Goal: Task Accomplishment & Management: Manage account settings

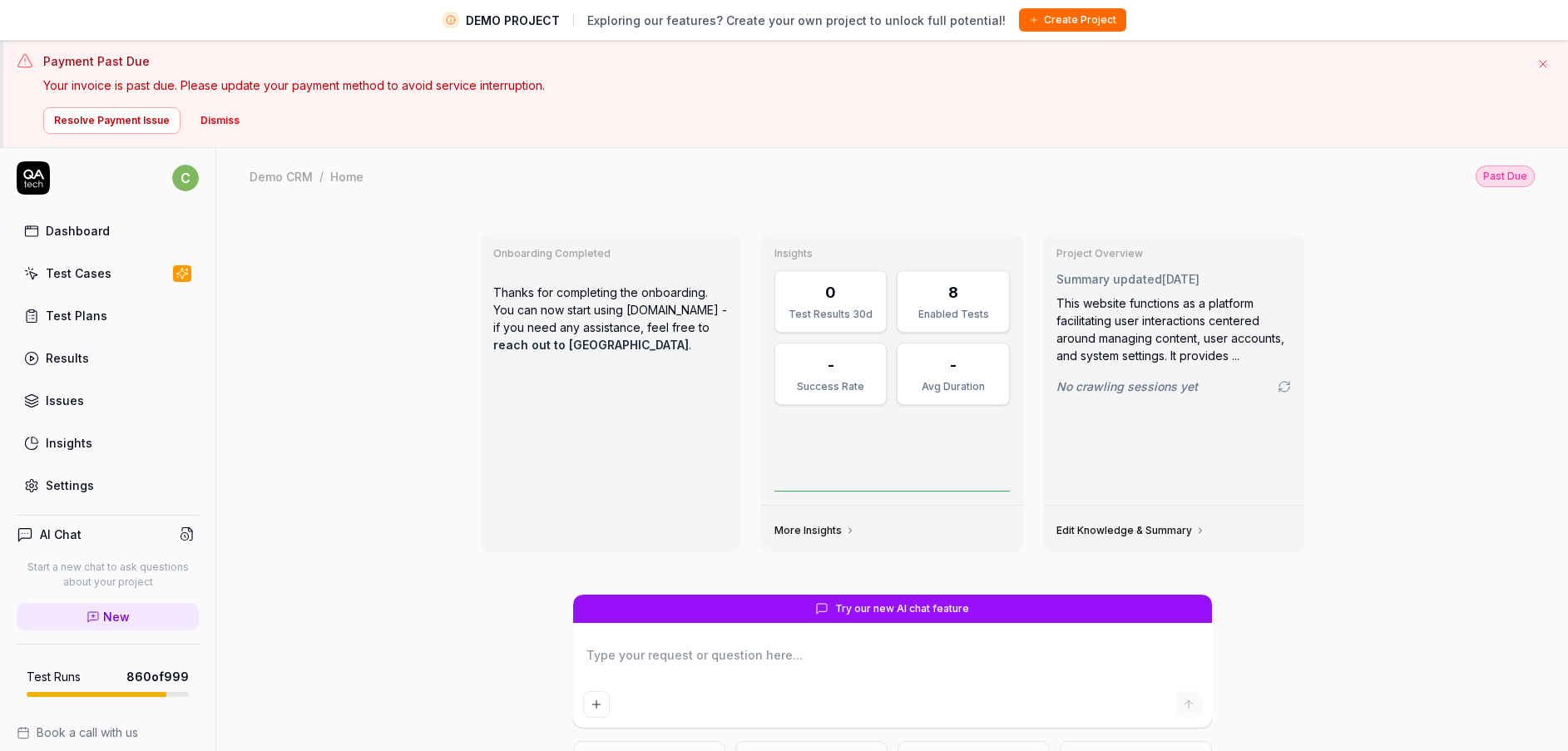
scroll to position [4, 0]
click at [89, 486] on div "Settings" at bounding box center [70, 484] width 48 height 17
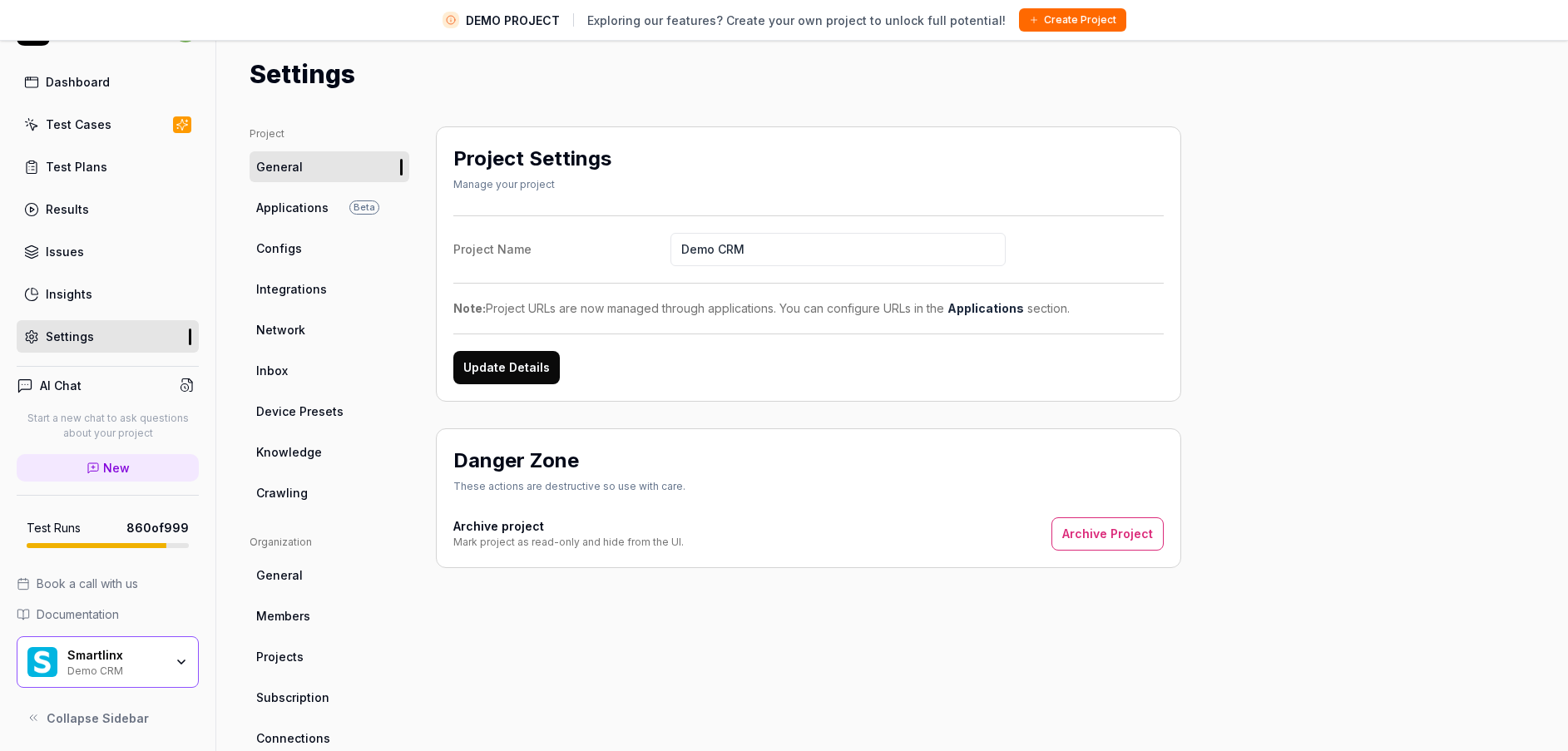
click at [317, 210] on span "Applications" at bounding box center [293, 207] width 72 height 17
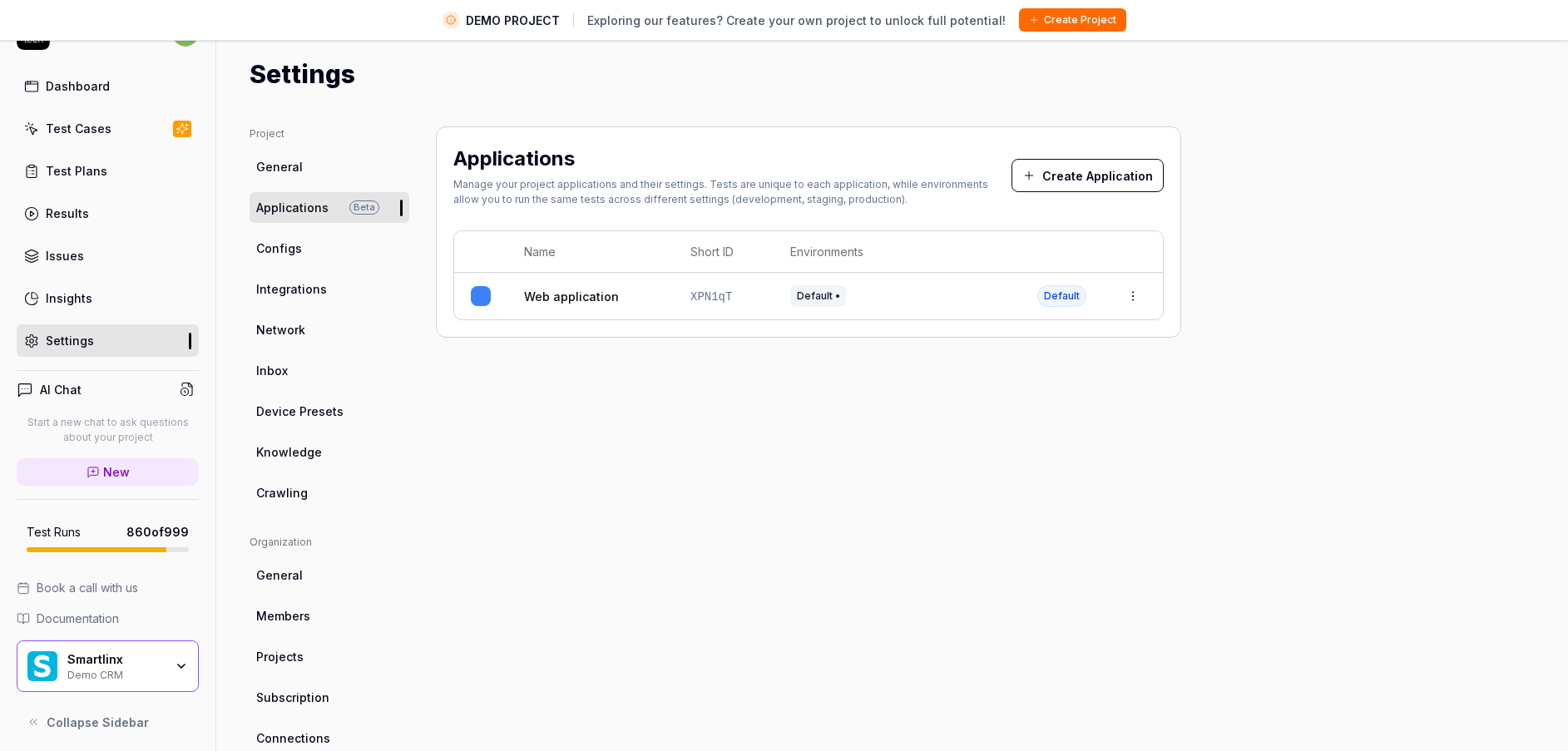
click at [125, 137] on link "Test Cases" at bounding box center [108, 129] width 182 height 33
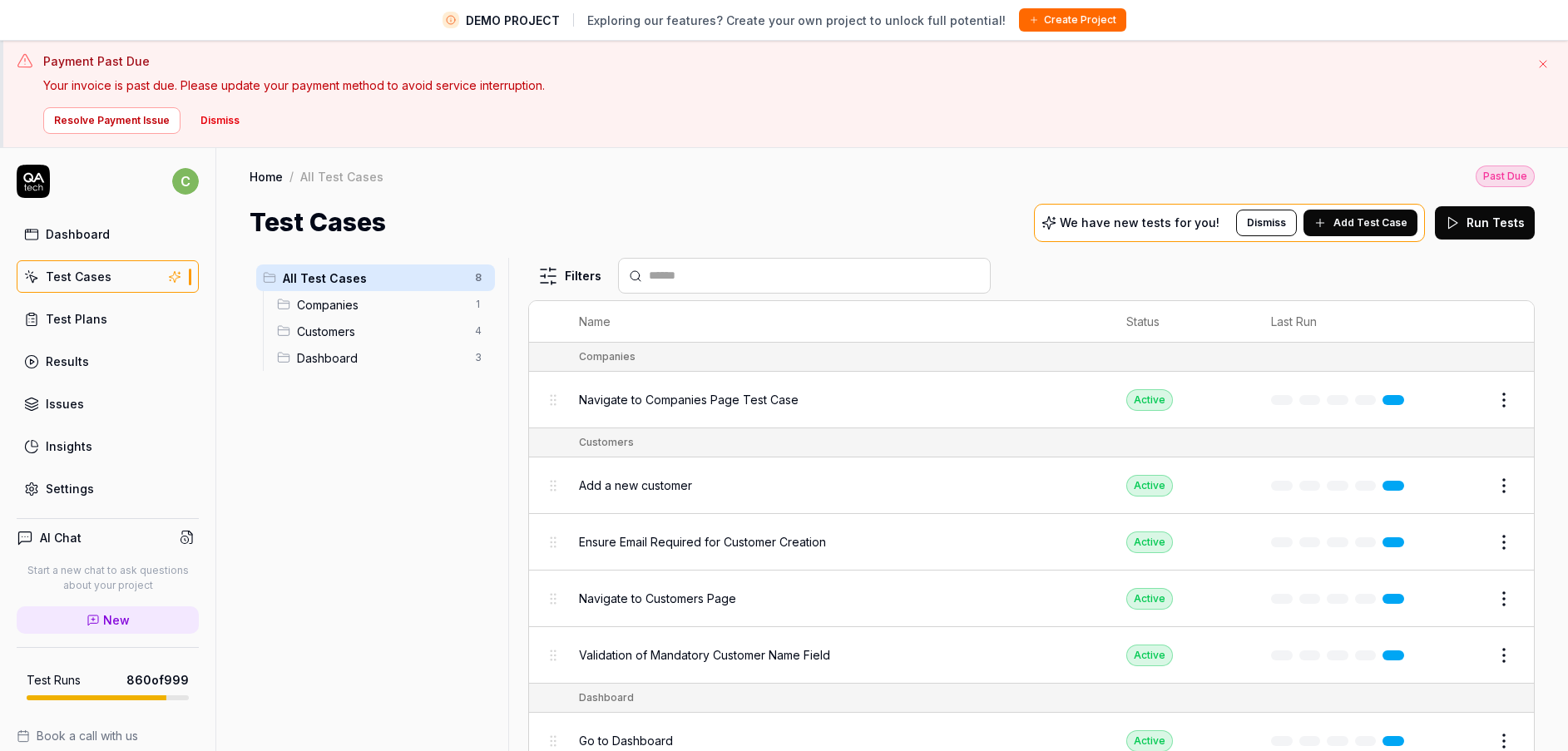
click at [105, 280] on div "Test Cases" at bounding box center [78, 276] width 65 height 17
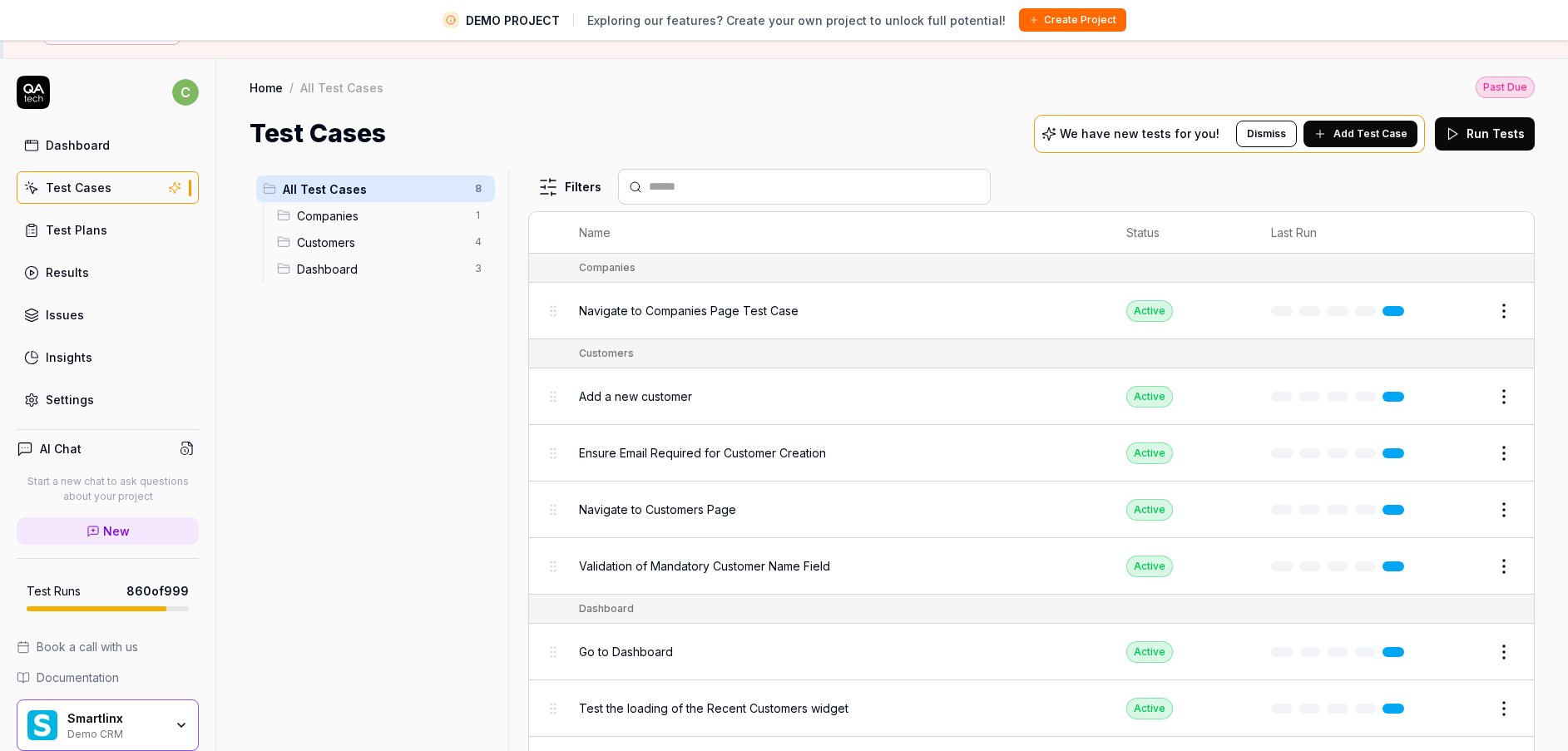
scroll to position [148, 0]
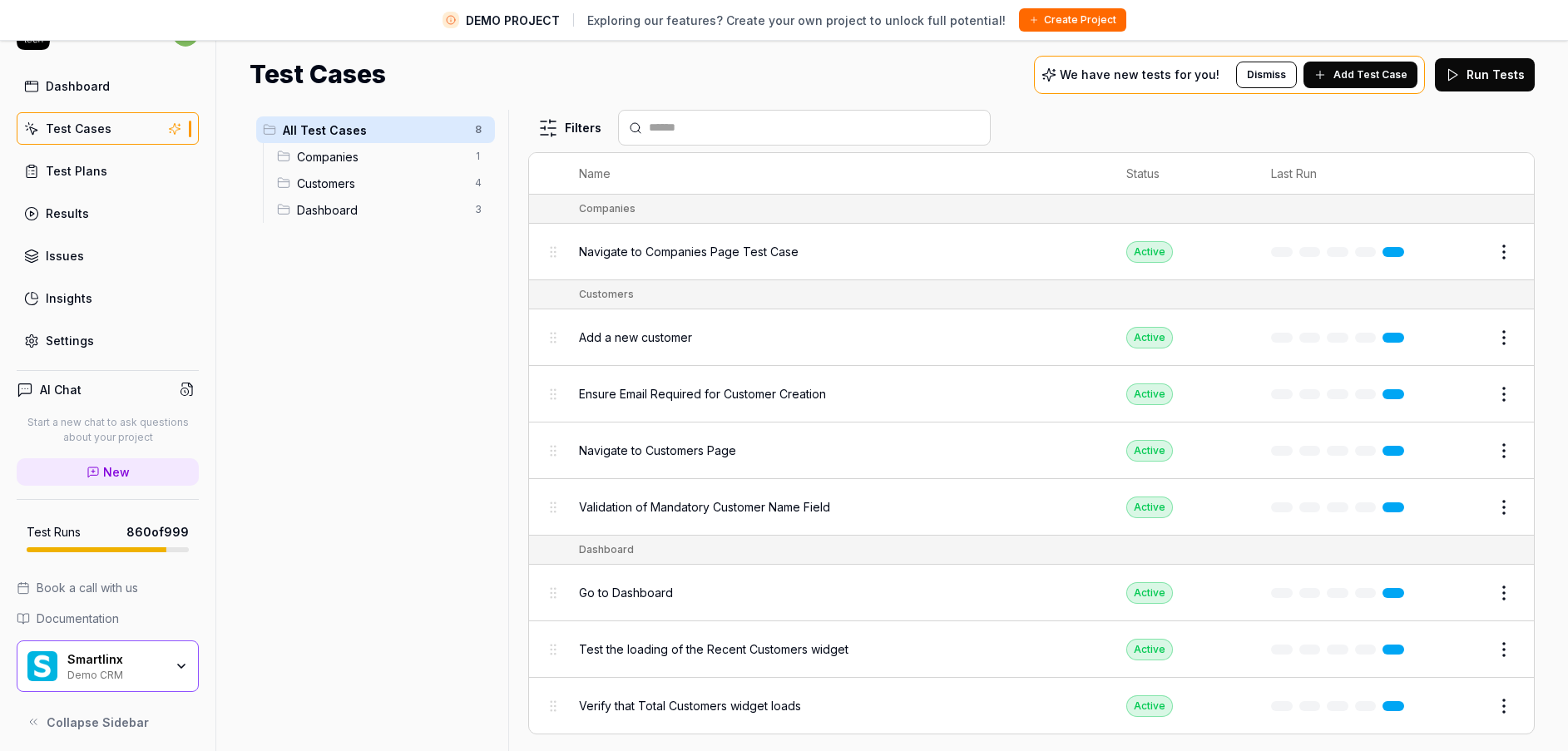
click at [137, 655] on div "Smartlinx" at bounding box center [115, 659] width 96 height 15
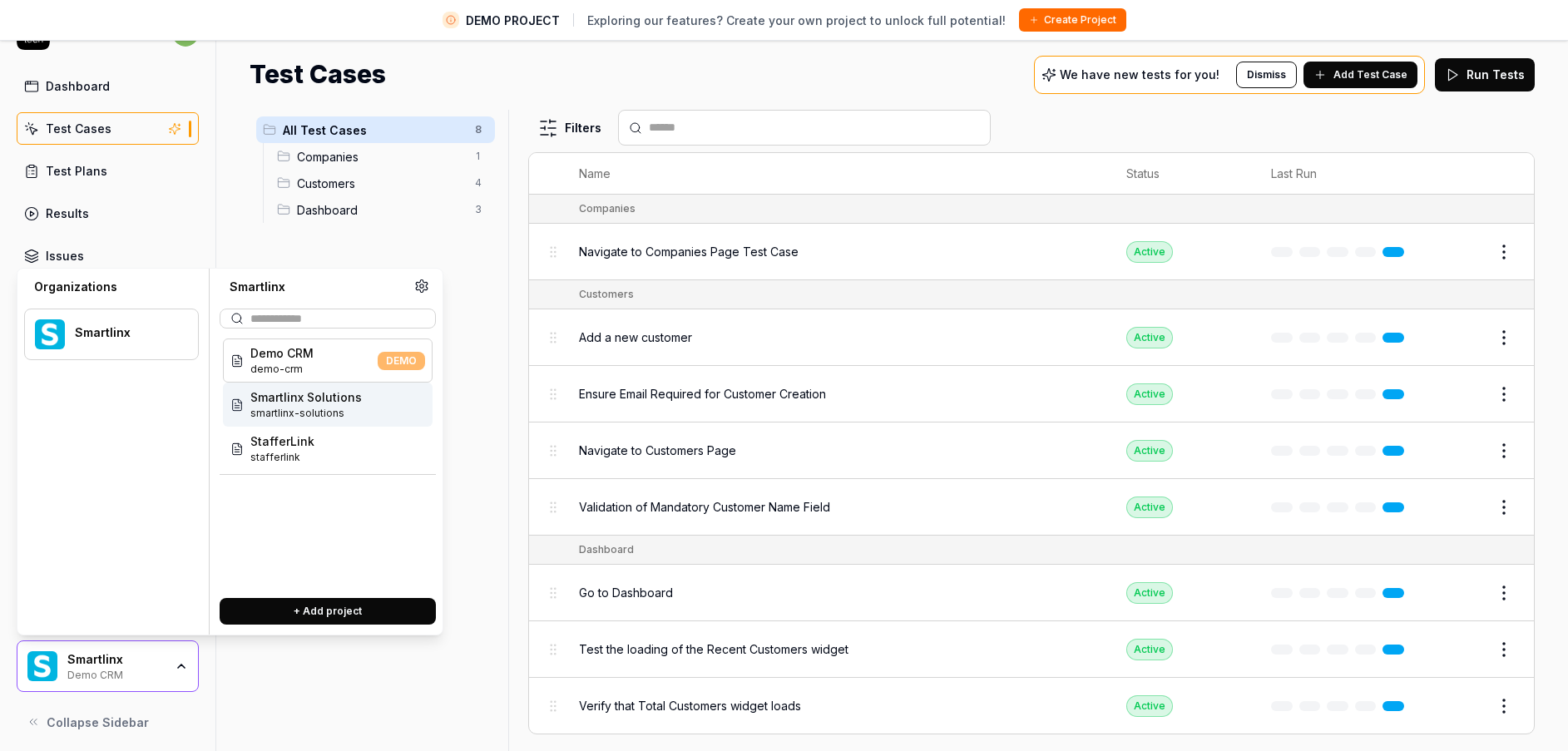
click at [306, 418] on span "smartlinx-solutions" at bounding box center [306, 413] width 112 height 15
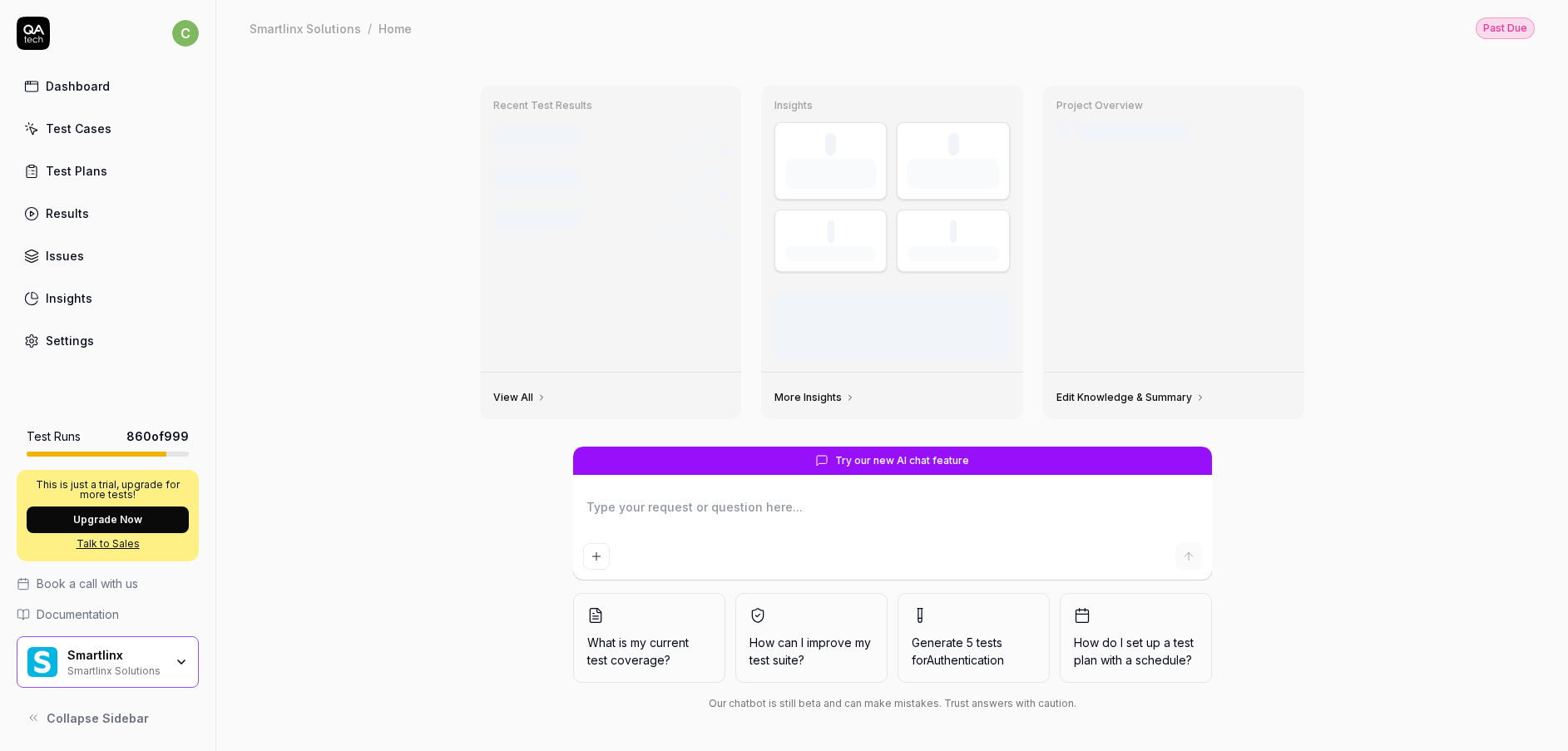
scroll to position [109, 0]
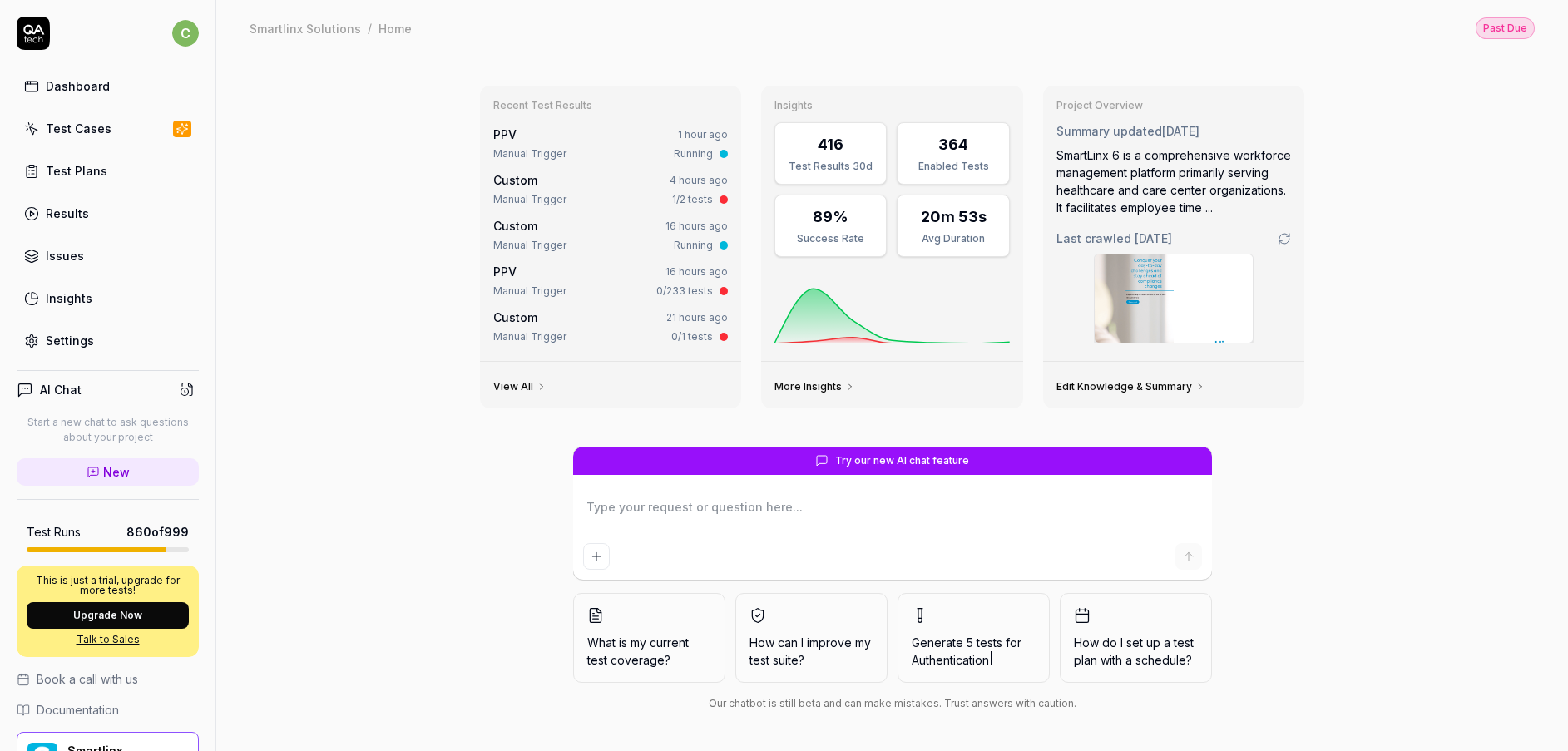
click at [108, 123] on link "Test Cases" at bounding box center [108, 129] width 182 height 33
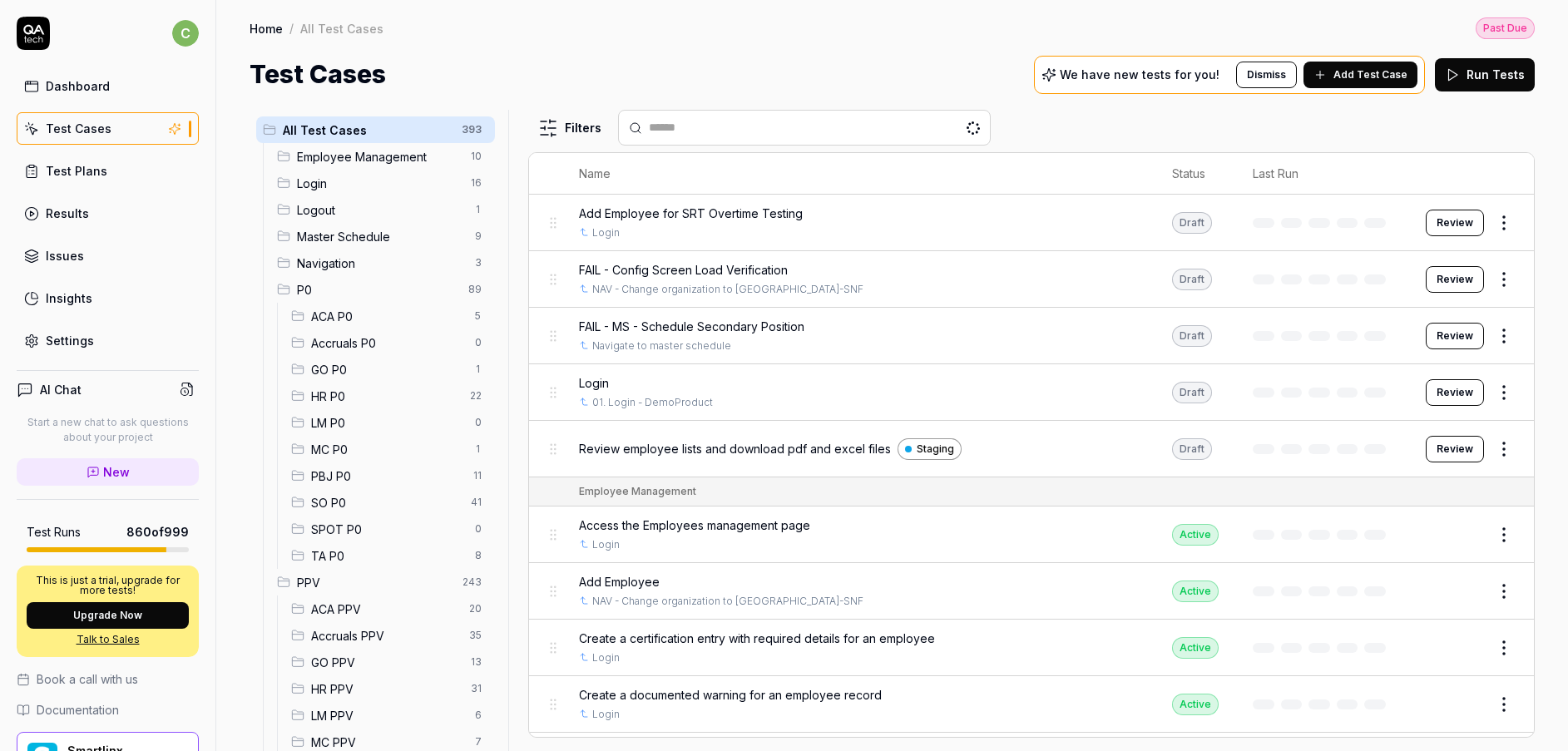
click at [625, 51] on div "Home / All Test Cases Past Due Home / All Test Cases Past Due Test Cases We hav…" at bounding box center [892, 46] width 1352 height 93
click at [334, 453] on span "MC P0" at bounding box center [388, 449] width 154 height 17
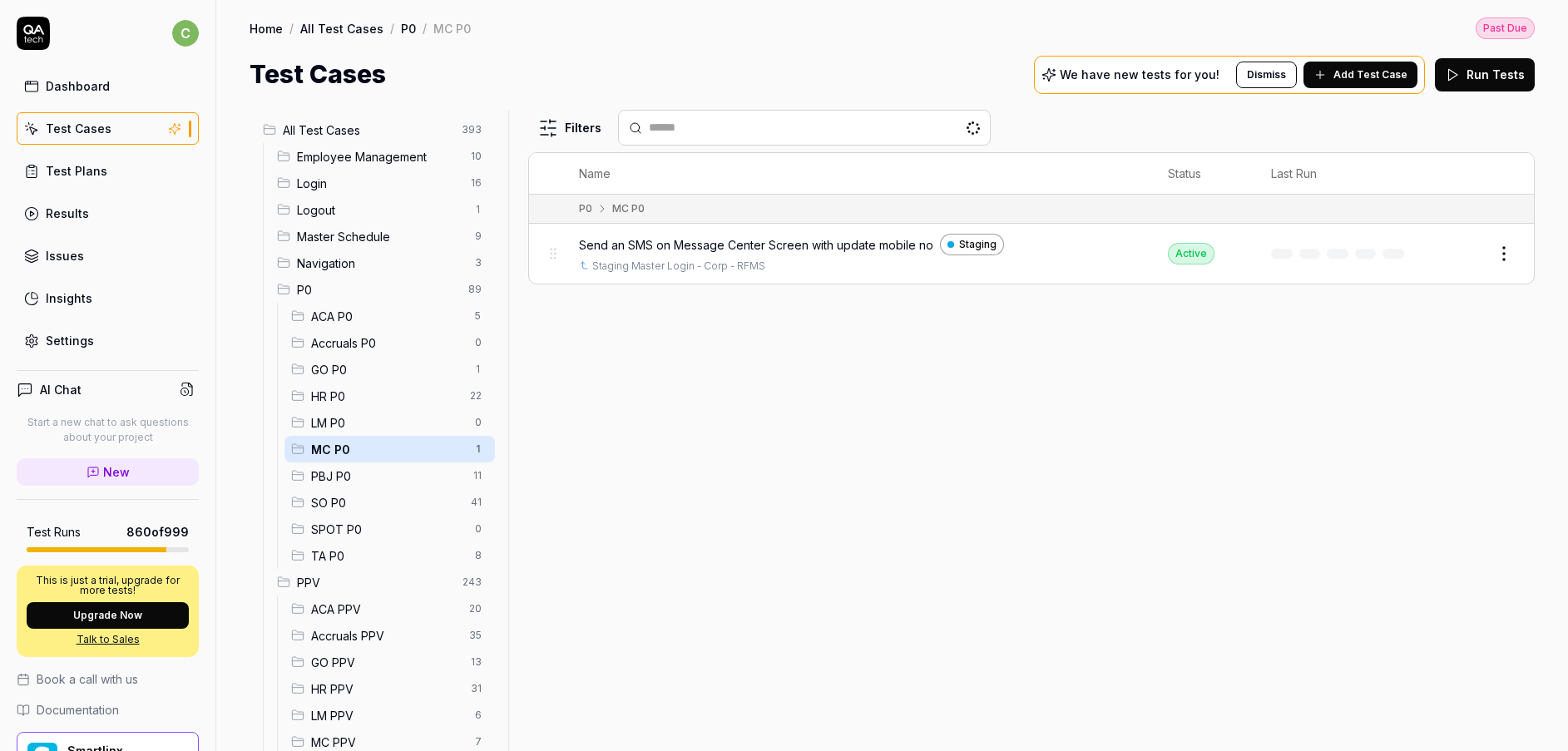
click at [325, 449] on span "MC P0" at bounding box center [388, 449] width 154 height 17
click at [1390, 342] on div "Filters Name Status Last Run P0 MC P0 Send an SMS on Message Center Screen with…" at bounding box center [1032, 430] width 1007 height 641
click at [1477, 255] on button "Edit" at bounding box center [1464, 253] width 40 height 27
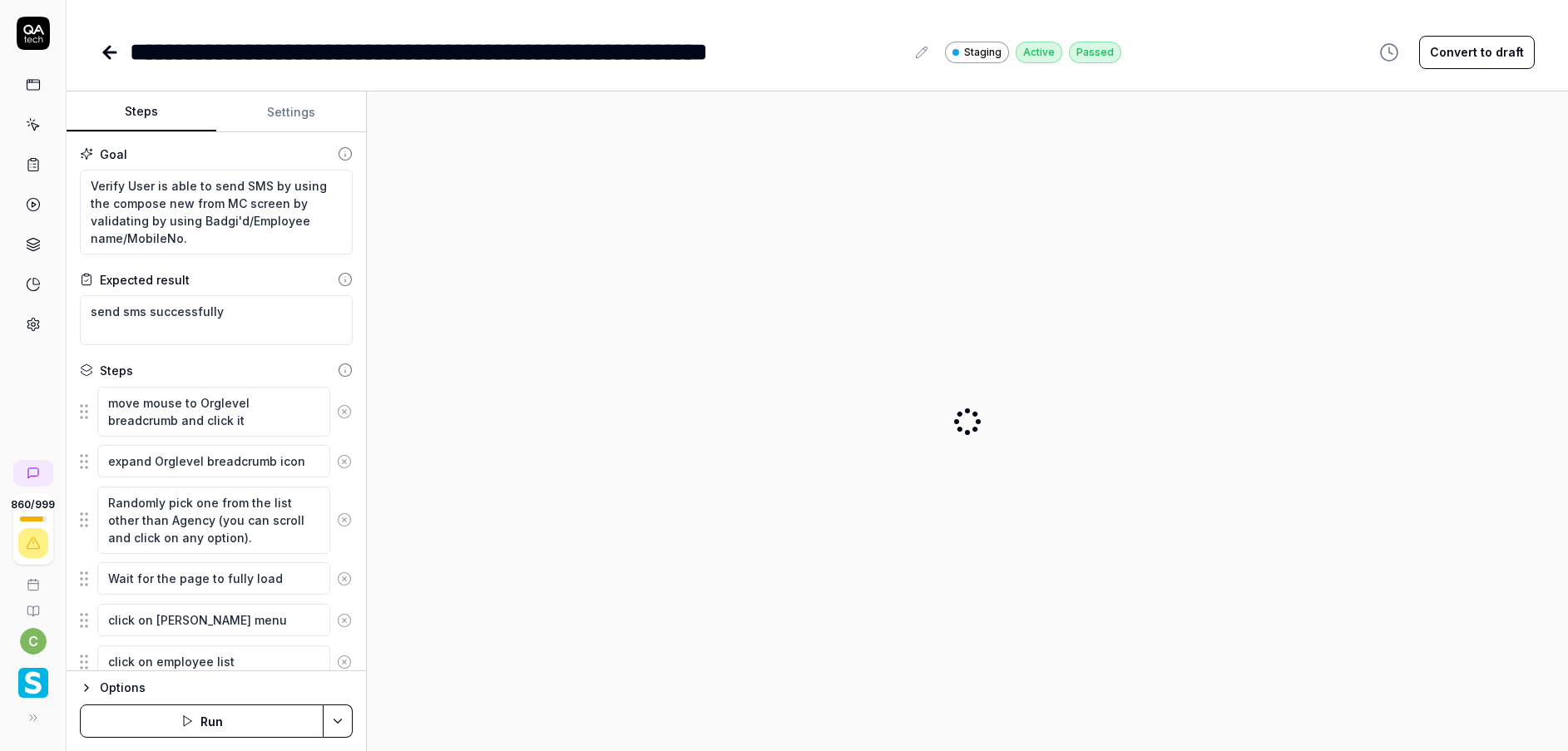
click at [74, 683] on div "Options Run" at bounding box center [216, 711] width 299 height 81
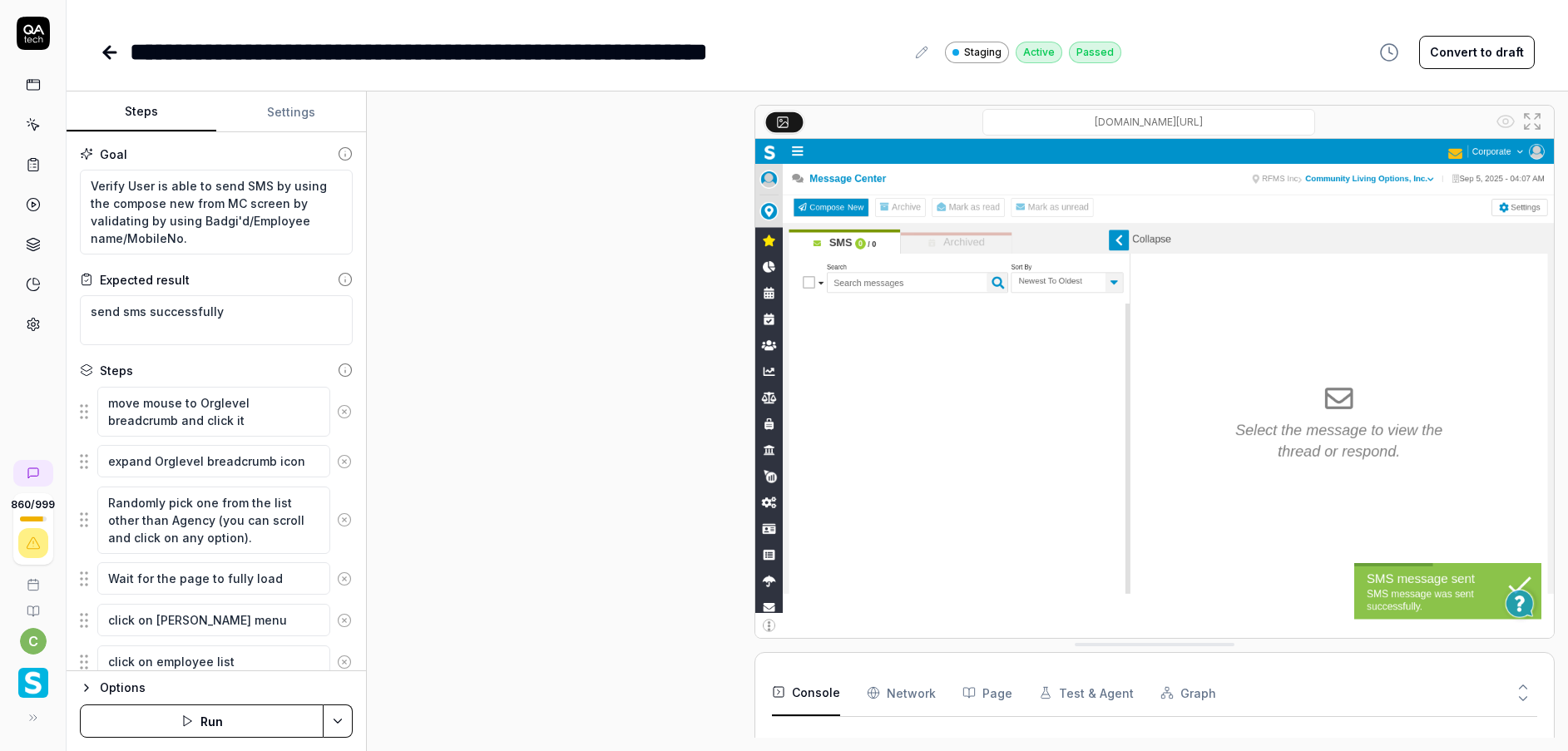
click at [86, 691] on icon "button" at bounding box center [86, 687] width 13 height 13
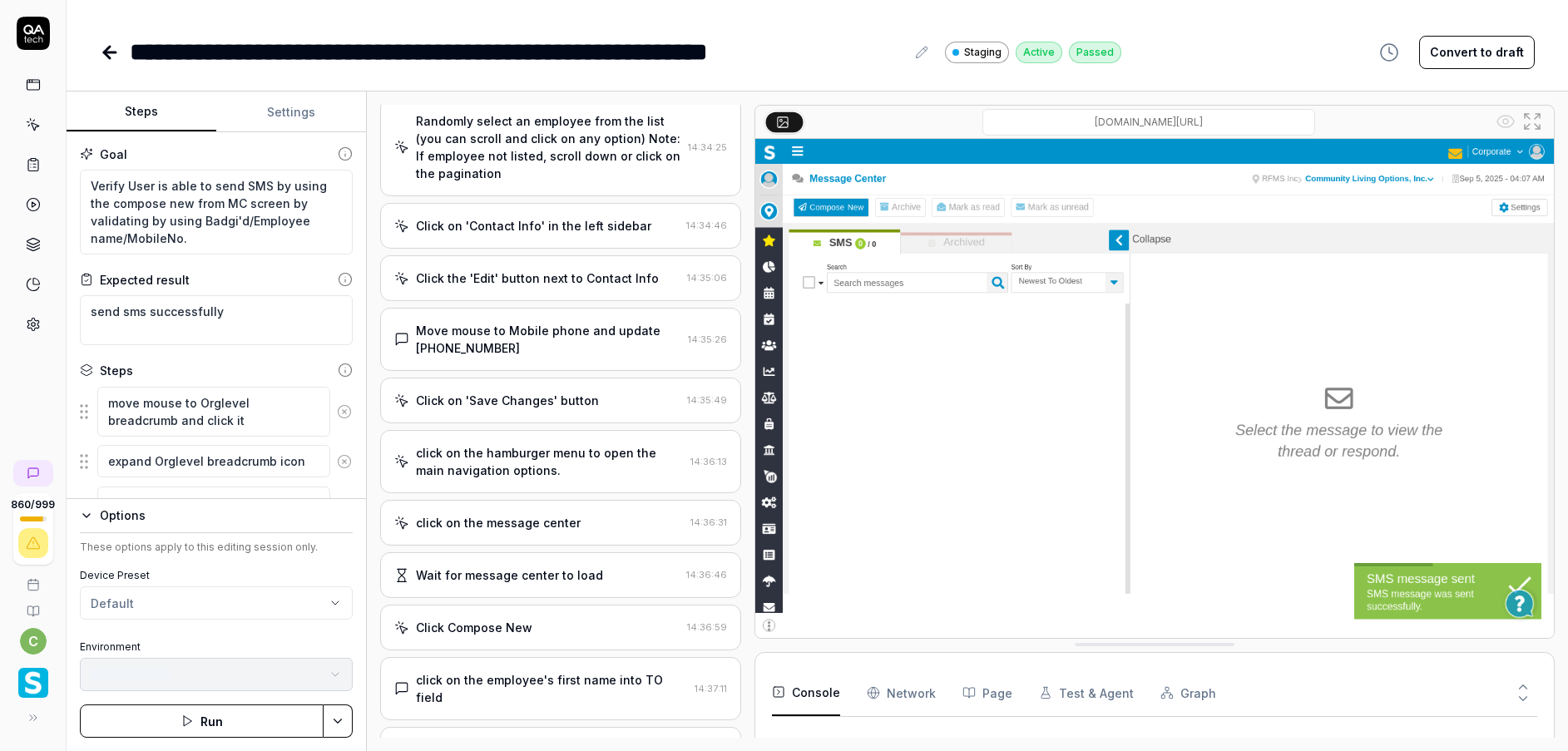
type textarea "*"
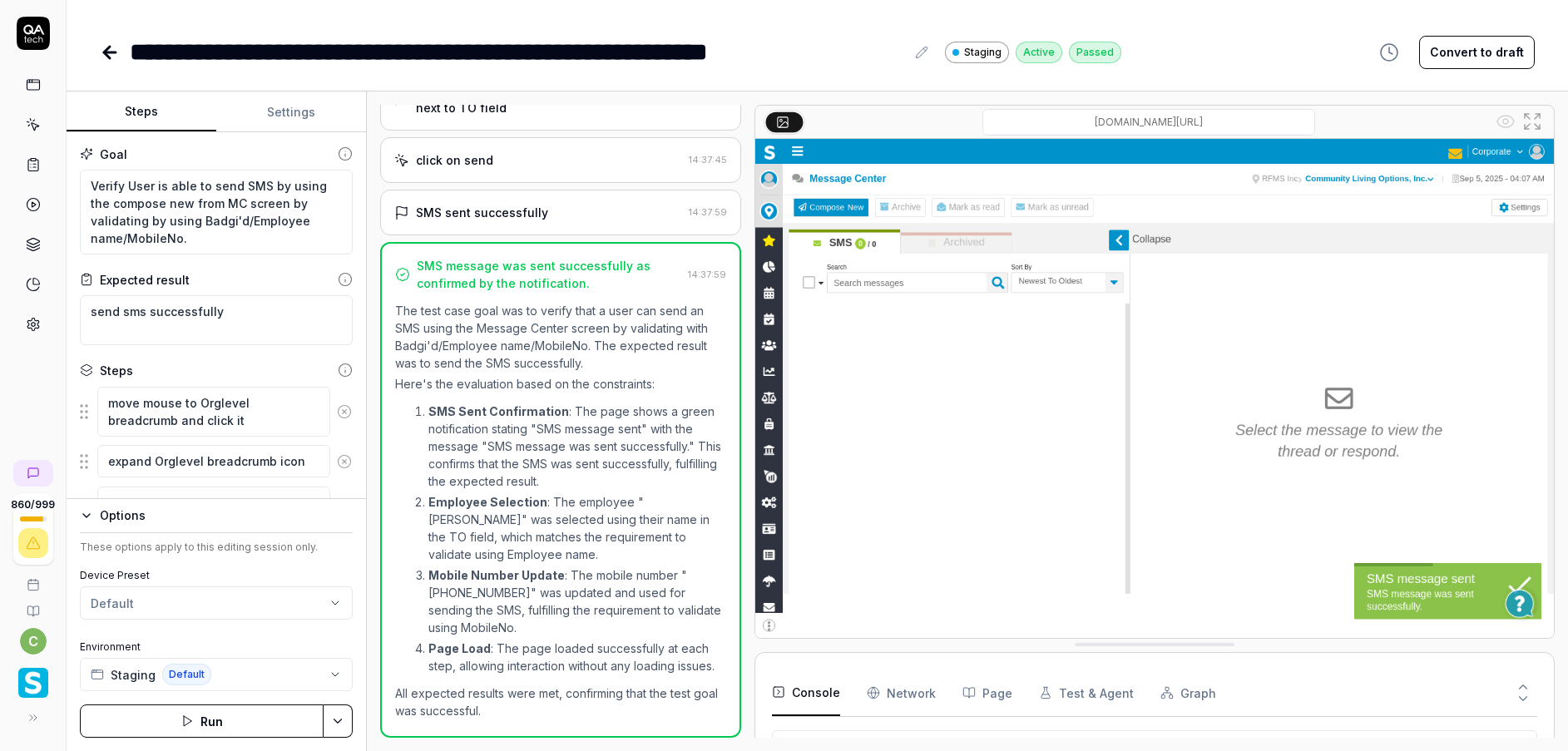
scroll to position [291, 0]
click at [102, 46] on icon at bounding box center [109, 52] width 20 height 20
